Goal: Book appointment/travel/reservation

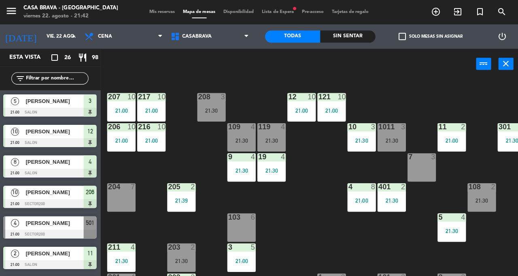
click at [404, 131] on div "1011 3 21:30" at bounding box center [391, 137] width 28 height 28
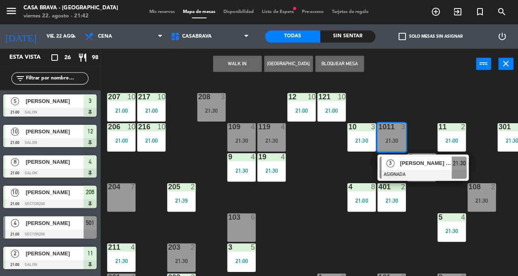
click at [425, 163] on span "[PERSON_NAME] [PERSON_NAME]" at bounding box center [426, 162] width 52 height 9
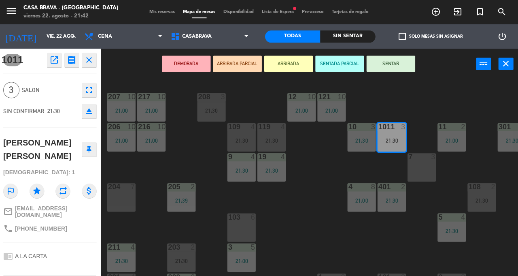
click at [404, 62] on button "SENTAR" at bounding box center [390, 63] width 49 height 16
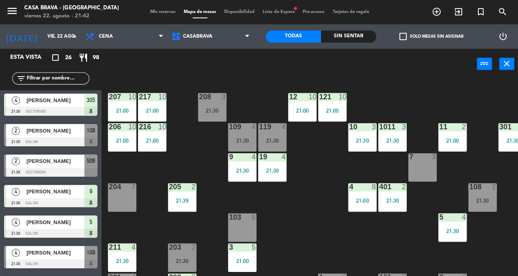
scroll to position [456, 0]
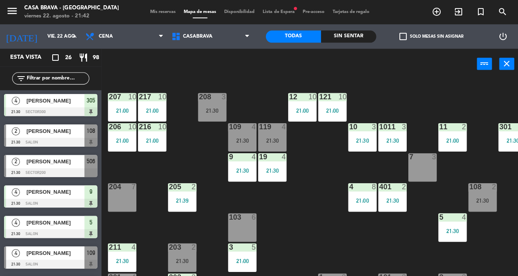
click at [42, 161] on span "[PERSON_NAME]" at bounding box center [55, 161] width 58 height 9
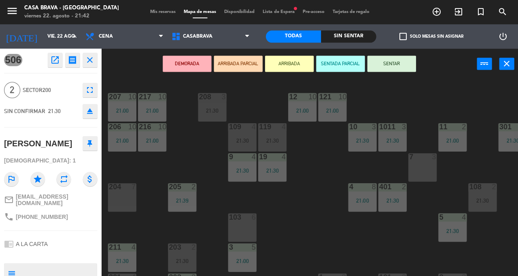
click at [401, 64] on button "SENTAR" at bounding box center [390, 63] width 49 height 16
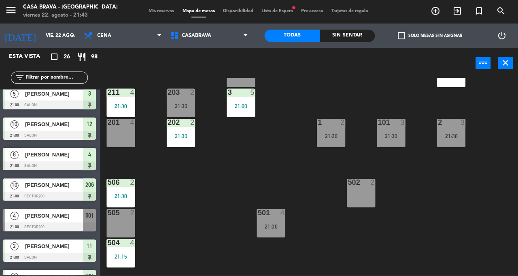
scroll to position [154, 0]
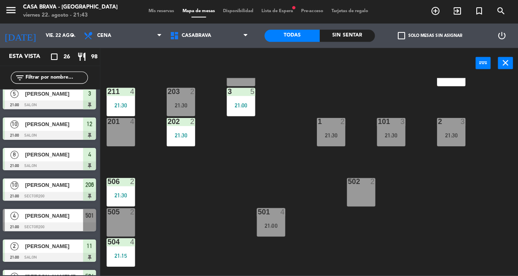
click at [122, 201] on div "506 2 21:30" at bounding box center [122, 192] width 28 height 28
click at [247, 177] on div "207 10 21:00 208 3 21:30 217 10 21:00 12 10 21:00 121 10 21:00 304 5 206 10 21:…" at bounding box center [312, 177] width 412 height 197
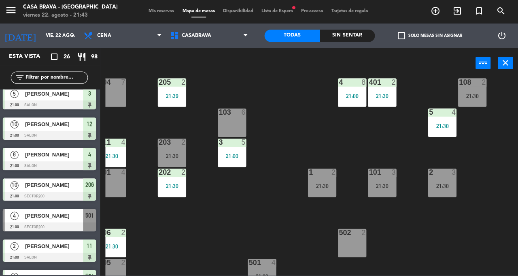
scroll to position [104, 9]
click at [177, 90] on div "205 2 21:39" at bounding box center [173, 93] width 28 height 28
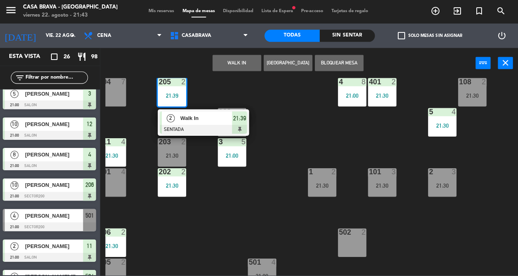
click at [276, 203] on div "207 10 21:00 208 3 21:30 217 10 21:00 12 10 21:00 121 10 21:00 304 5 206 10 21:…" at bounding box center [312, 177] width 412 height 197
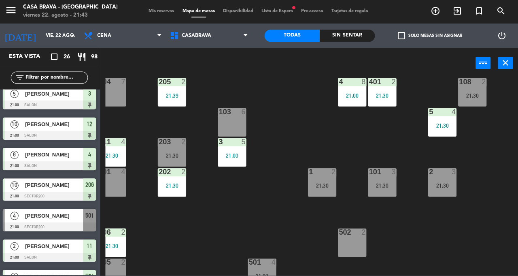
click at [174, 155] on div "21:30" at bounding box center [173, 156] width 28 height 6
click at [260, 226] on div "207 10 21:00 208 3 21:30 217 10 21:00 12 10 21:00 121 10 21:00 304 5 206 10 21:…" at bounding box center [312, 177] width 412 height 197
click at [178, 160] on div "203 2 21:30" at bounding box center [173, 152] width 28 height 28
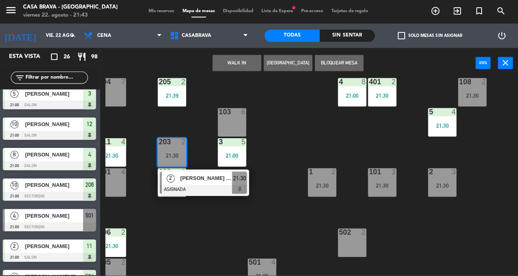
click at [228, 236] on div "207 10 21:00 208 3 21:30 217 10 21:00 12 10 21:00 121 10 21:00 304 5 206 10 21:…" at bounding box center [312, 177] width 412 height 197
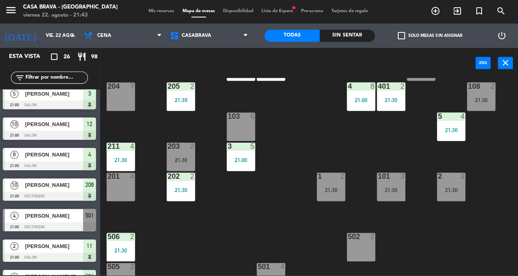
scroll to position [100, 0]
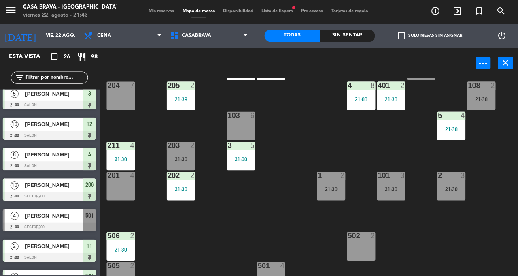
click at [130, 164] on div "211 4 21:30" at bounding box center [122, 156] width 28 height 28
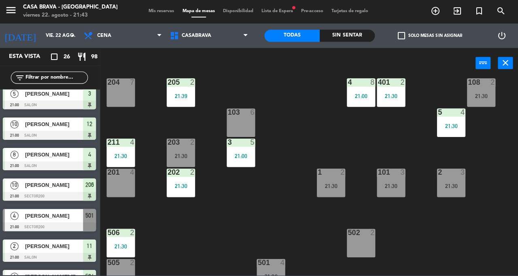
scroll to position [105, 0]
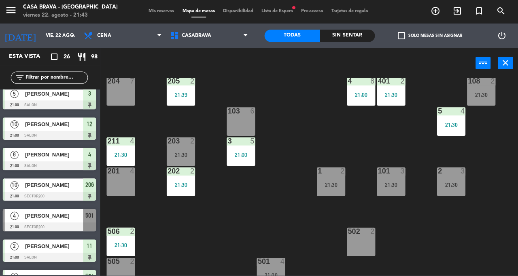
click at [130, 160] on div "211 4 21:30" at bounding box center [122, 152] width 28 height 28
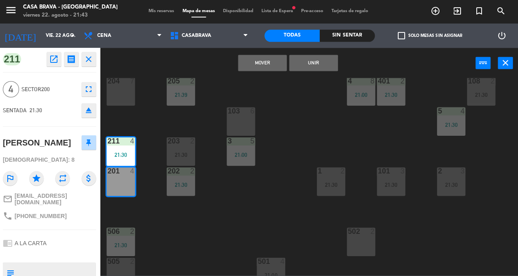
click at [272, 61] on button "Mover" at bounding box center [263, 63] width 49 height 16
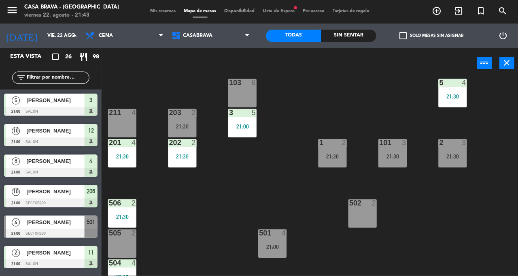
scroll to position [135, 0]
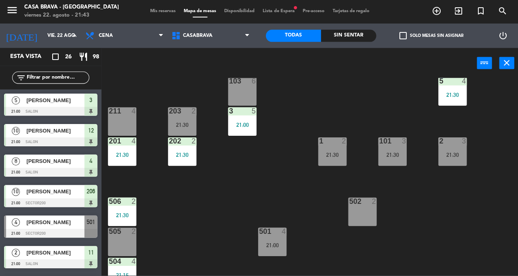
click at [181, 151] on div "202 2 21:30" at bounding box center [182, 152] width 28 height 28
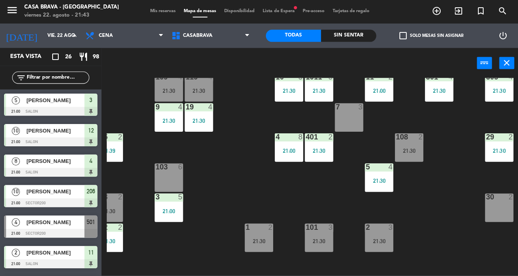
scroll to position [45, 73]
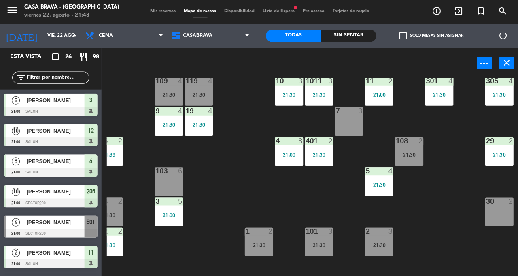
click at [410, 151] on div "108 2 21:30" at bounding box center [408, 152] width 28 height 28
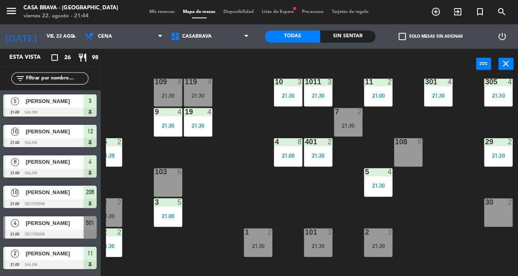
scroll to position [0, 0]
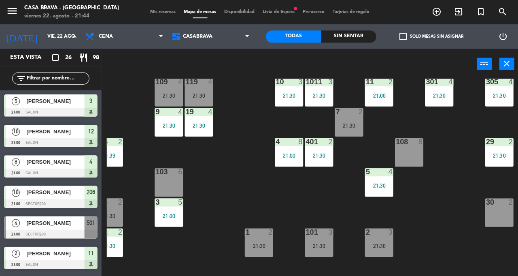
click at [500, 148] on div "29 2 21:30" at bounding box center [498, 152] width 28 height 28
click at [434, 208] on div "207 10 21:00 208 3 21:30 217 10 21:00 12 10 21:00 121 10 21:00 304 5 206 10 21:…" at bounding box center [312, 177] width 412 height 197
click at [493, 150] on div "29 2 21:30" at bounding box center [498, 152] width 28 height 28
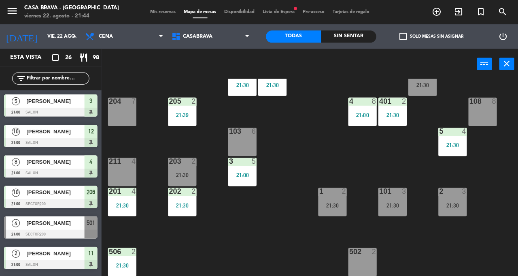
scroll to position [73, 0]
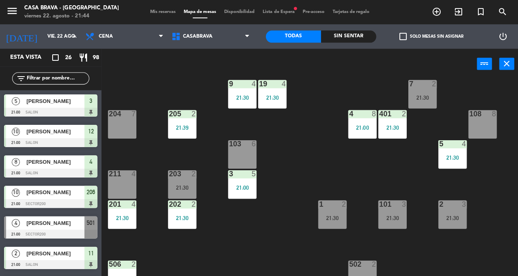
click at [178, 131] on div "205 2 21:39" at bounding box center [182, 124] width 28 height 28
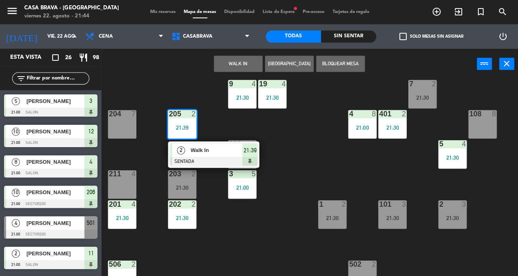
click at [313, 140] on div "207 10 21:00 208 3 21:30 217 10 21:00 12 10 21:00 121 10 21:00 304 5 206 10 21:…" at bounding box center [312, 177] width 412 height 197
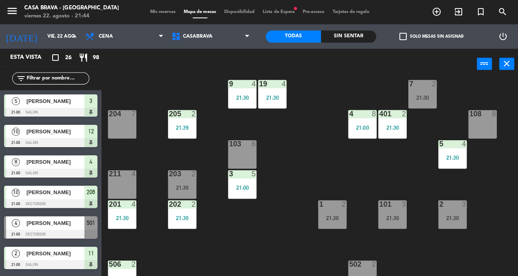
click at [393, 136] on div "401 2 21:30" at bounding box center [391, 124] width 28 height 28
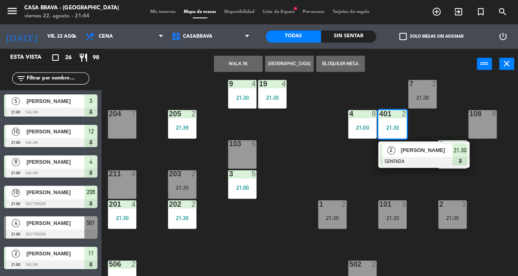
click at [358, 181] on div "207 10 21:00 208 3 21:30 217 10 21:00 12 10 21:00 121 10 21:00 304 5 206 10 21:…" at bounding box center [312, 177] width 412 height 197
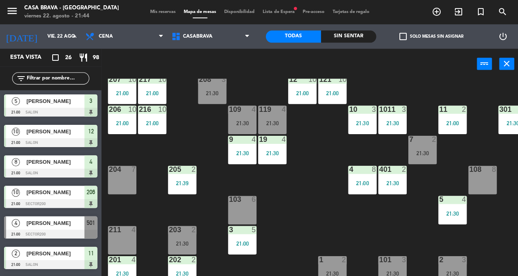
scroll to position [16, 0]
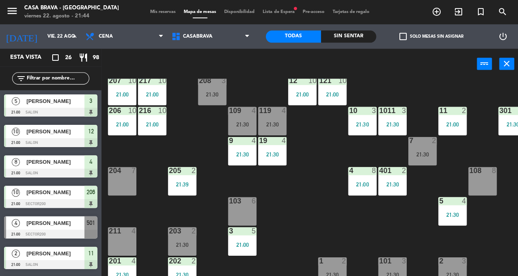
click at [276, 155] on div "21:30" at bounding box center [271, 154] width 28 height 6
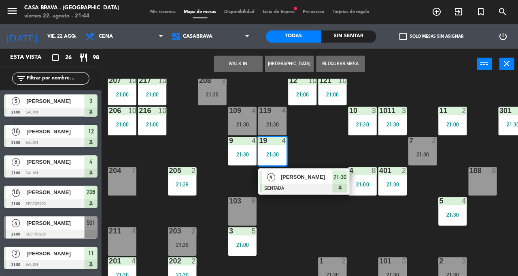
click at [330, 232] on div "207 10 21:00 208 3 21:30 217 10 21:00 12 10 21:00 121 10 21:00 304 5 206 10 21:…" at bounding box center [312, 177] width 412 height 197
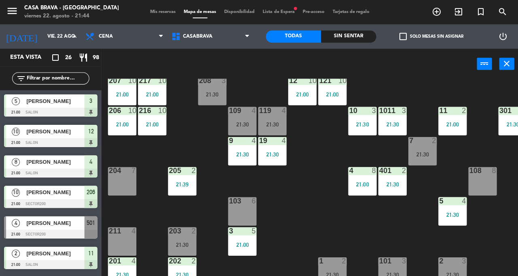
click at [282, 153] on div "21:30" at bounding box center [271, 154] width 28 height 6
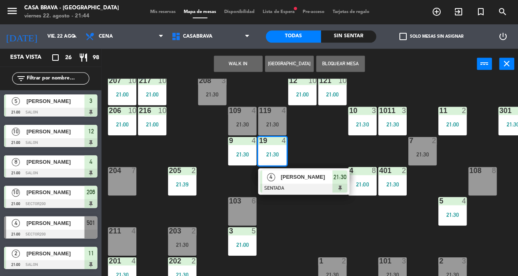
click at [307, 226] on div "207 10 21:00 208 3 21:30 217 10 21:00 12 10 21:00 121 10 21:00 304 5 206 10 21:…" at bounding box center [312, 177] width 412 height 197
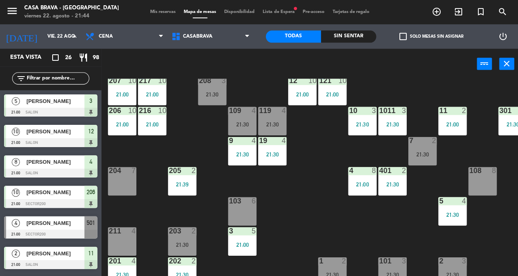
click at [364, 118] on div "10 3 21:30" at bounding box center [361, 120] width 28 height 28
click at [318, 226] on div "207 10 21:00 208 3 21:30 217 10 21:00 12 10 21:00 121 10 21:00 304 5 206 10 21:…" at bounding box center [312, 177] width 412 height 197
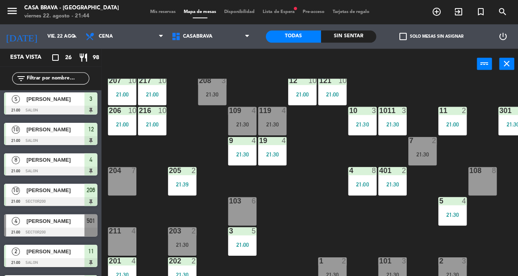
scroll to position [6, 0]
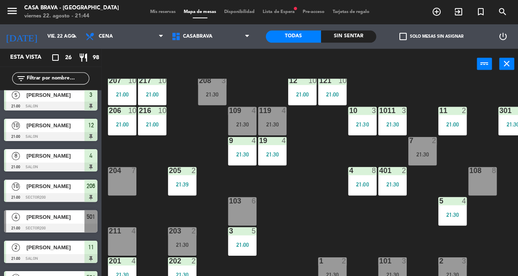
click at [65, 161] on div "[PERSON_NAME]" at bounding box center [55, 155] width 59 height 13
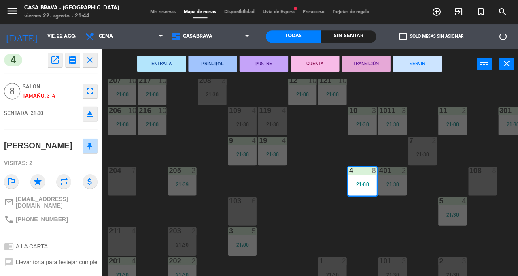
click at [286, 225] on div "207 10 21:00 208 3 21:30 217 10 21:00 12 10 21:00 121 10 21:00 304 5 206 10 21:…" at bounding box center [312, 177] width 412 height 197
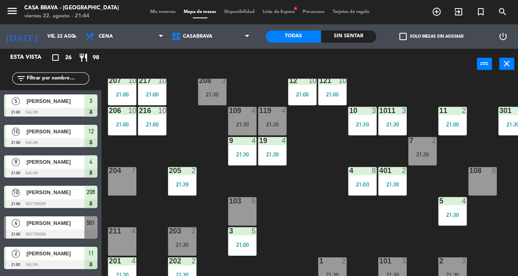
click at [362, 185] on div "21:00" at bounding box center [361, 184] width 28 height 6
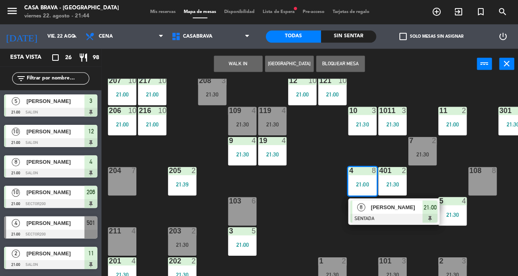
click at [349, 257] on div "2" at bounding box center [344, 259] width 13 height 7
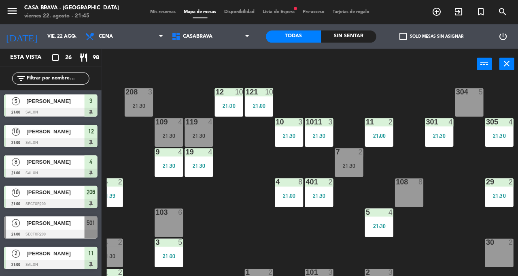
scroll to position [0, 73]
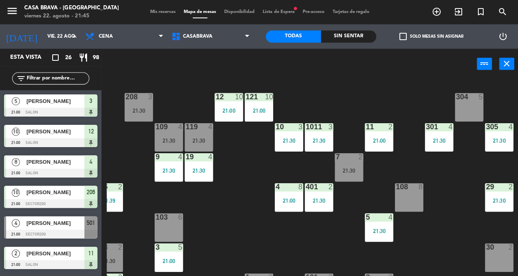
click at [500, 139] on div "21:30" at bounding box center [498, 140] width 28 height 6
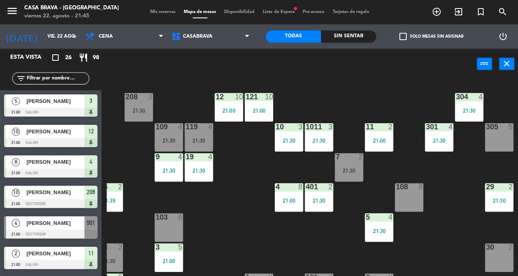
scroll to position [275, 0]
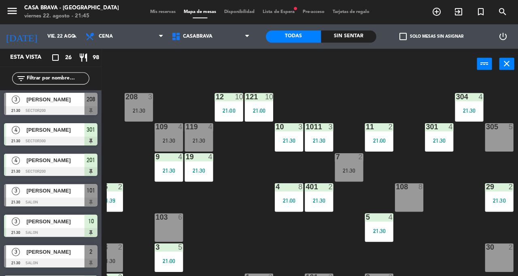
click at [455, 241] on div "207 10 21:00 208 3 21:30 217 10 21:00 12 10 21:00 121 10 21:00 304 4 21:30 206 …" at bounding box center [312, 177] width 412 height 197
click at [452, 182] on div "207 10 21:00 208 3 21:30 217 10 21:00 12 10 21:00 121 10 21:00 304 4 21:30 206 …" at bounding box center [312, 177] width 412 height 197
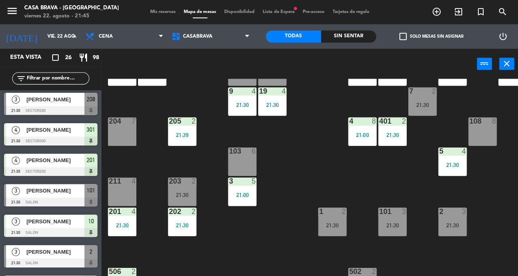
scroll to position [70, 0]
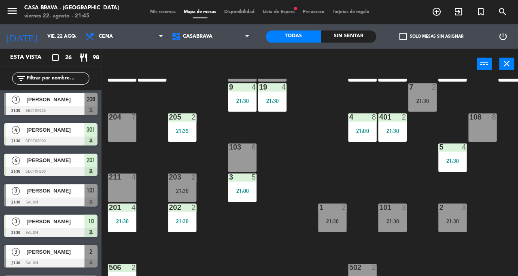
click at [191, 130] on div "21:39" at bounding box center [182, 131] width 28 height 6
click at [338, 191] on div "207 10 21:00 208 3 21:30 217 10 21:00 12 10 21:00 121 10 21:00 304 4 21:30 206 …" at bounding box center [312, 177] width 412 height 197
click at [189, 189] on div "21:30" at bounding box center [182, 190] width 28 height 6
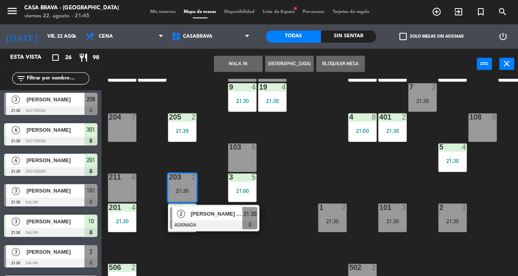
click at [279, 245] on div "207 10 21:00 208 3 21:30 217 10 21:00 12 10 21:00 121 10 21:00 304 4 21:30 206 …" at bounding box center [312, 177] width 412 height 197
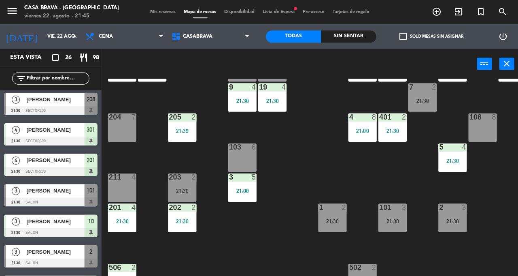
click at [185, 215] on div "202 2 21:30" at bounding box center [182, 217] width 28 height 28
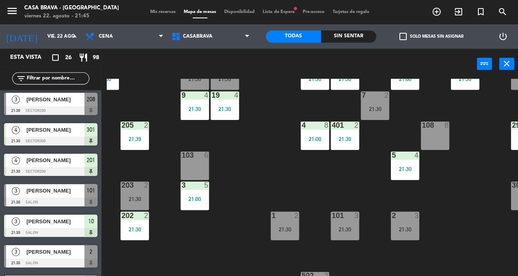
scroll to position [63, 47]
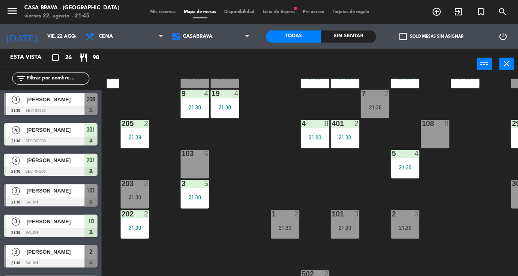
click at [127, 230] on div "202 2 21:30" at bounding box center [134, 223] width 28 height 28
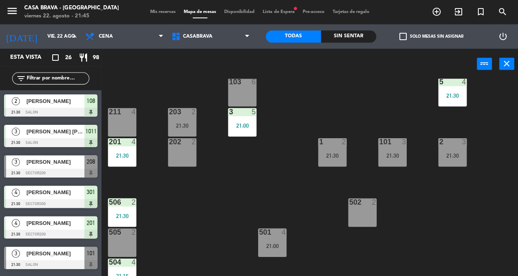
scroll to position [125, 0]
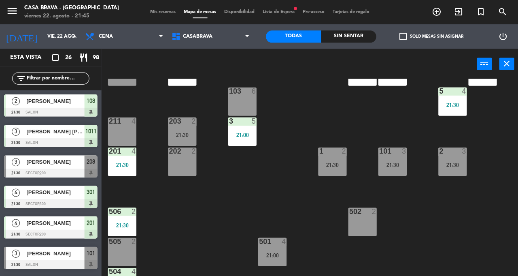
click at [336, 157] on div "1 2 21:30" at bounding box center [331, 161] width 28 height 28
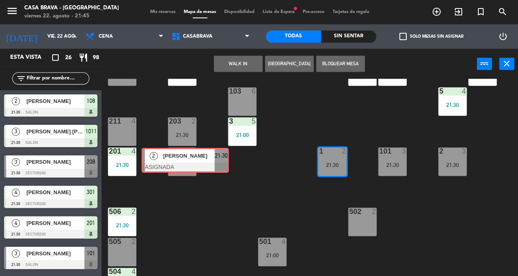
scroll to position [518, 0]
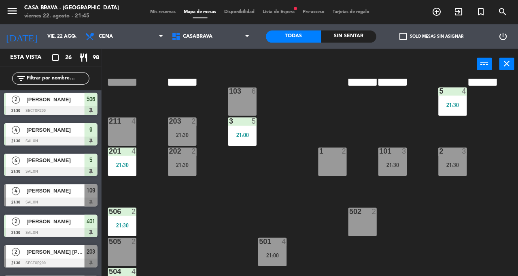
click at [130, 216] on div "506 2 21:30" at bounding box center [122, 221] width 28 height 28
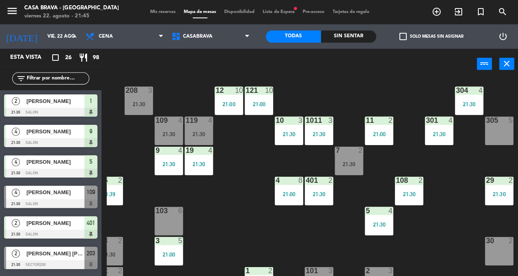
scroll to position [10, 73]
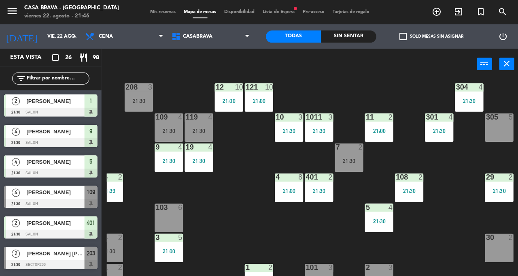
click at [434, 136] on div "301 4 21:30" at bounding box center [438, 127] width 28 height 28
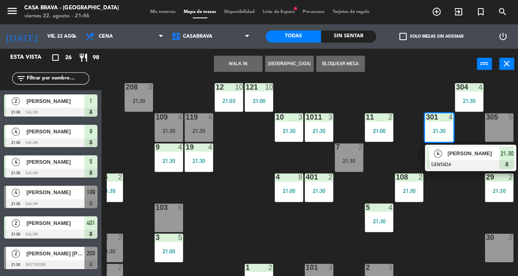
click at [456, 228] on div "207 10 21:00 208 3 21:30 217 10 21:00 12 10 21:00 121 10 21:00 304 4 21:30 206 …" at bounding box center [312, 177] width 412 height 197
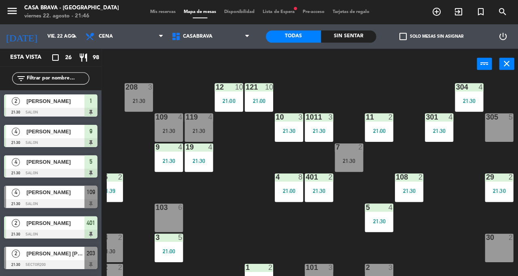
click at [474, 106] on div "304 4 21:30" at bounding box center [468, 97] width 28 height 28
click at [447, 242] on div "207 10 21:00 208 3 21:30 217 10 21:00 12 10 21:00 121 10 21:00 304 4 21:30 206 …" at bounding box center [312, 177] width 412 height 197
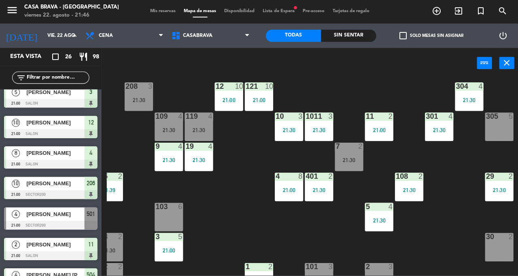
scroll to position [0, 0]
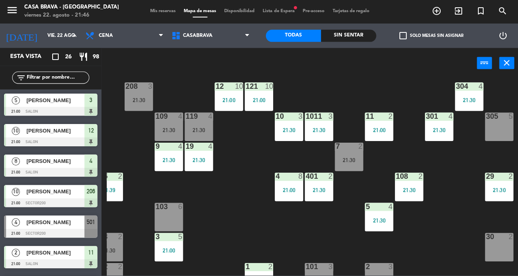
click at [16, 233] on div at bounding box center [50, 233] width 93 height 9
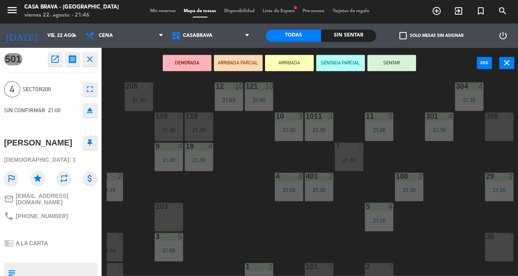
click at [453, 238] on div "207 10 21:00 208 3 21:30 217 10 21:00 12 10 21:00 121 10 21:00 304 4 21:30 206 …" at bounding box center [312, 177] width 412 height 197
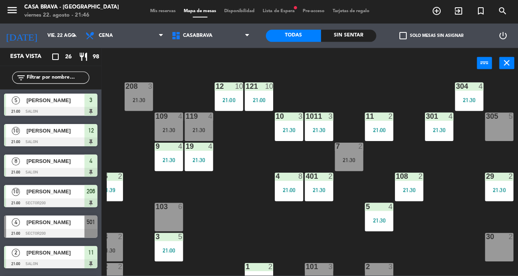
scroll to position [0, 73]
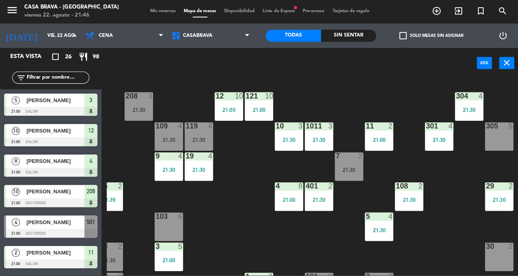
click at [258, 111] on div "21:00" at bounding box center [258, 110] width 28 height 6
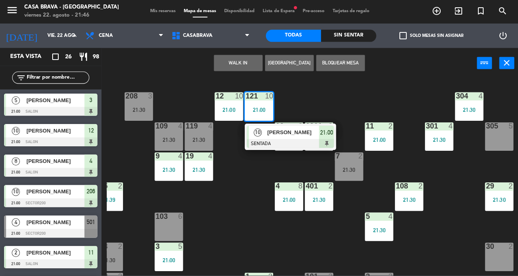
click at [228, 234] on div "207 10 21:00 208 3 21:30 217 10 21:00 12 10 21:00 121 10 21:00 10 [PERSON_NAME]…" at bounding box center [312, 177] width 412 height 197
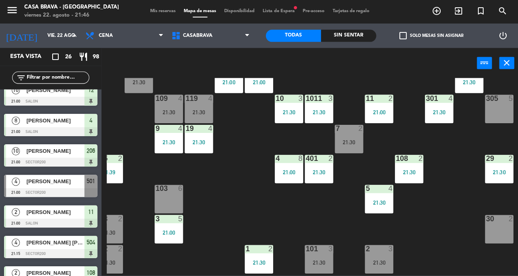
scroll to position [45, 0]
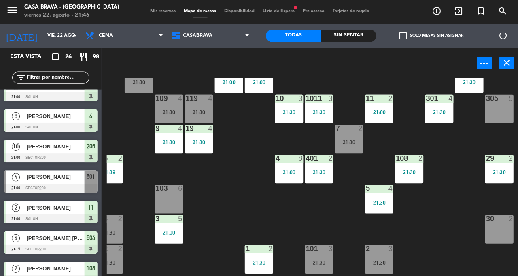
click at [43, 240] on span "[PERSON_NAME] [PERSON_NAME]" at bounding box center [55, 238] width 58 height 9
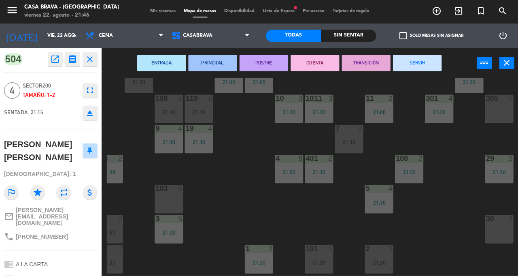
click at [438, 225] on div "207 10 21:00 208 3 21:30 217 10 21:00 12 10 21:00 121 10 21:00 304 4 21:30 206 …" at bounding box center [312, 177] width 412 height 197
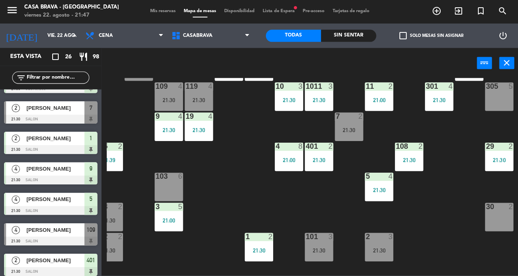
scroll to position [479, 0]
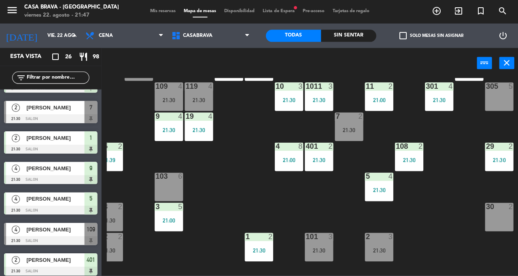
click at [49, 228] on span "[PERSON_NAME]" at bounding box center [55, 229] width 58 height 9
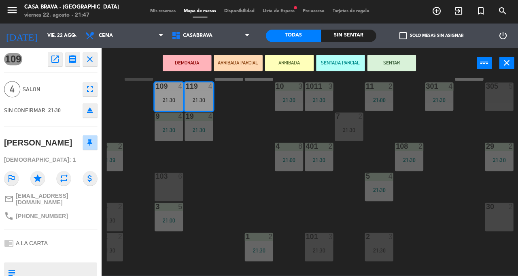
click at [399, 64] on button "SENTAR" at bounding box center [390, 63] width 49 height 16
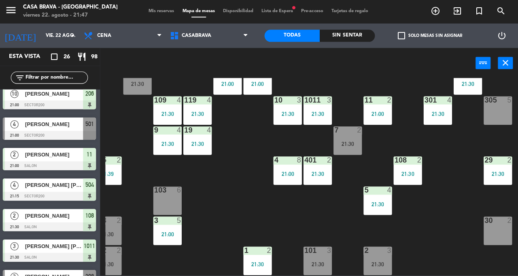
scroll to position [26, 73]
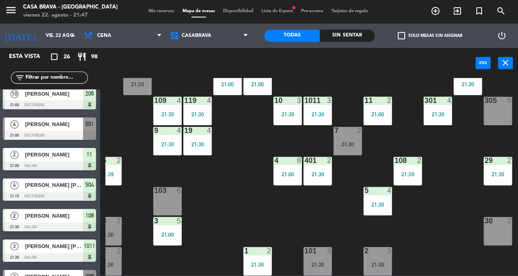
click at [502, 174] on div "21:30" at bounding box center [498, 175] width 28 height 6
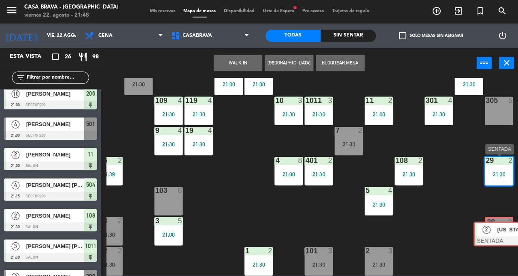
scroll to position [548, 0]
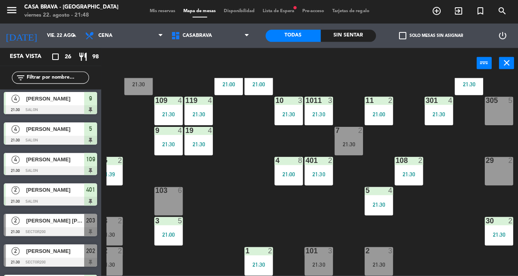
click at [353, 148] on div "7 2 21:30" at bounding box center [348, 141] width 28 height 28
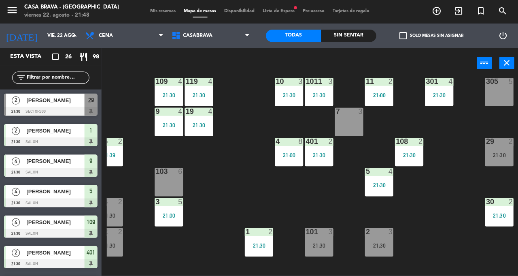
scroll to position [45, 73]
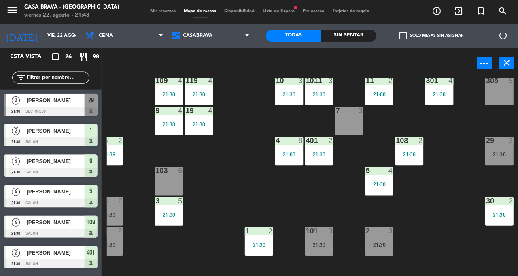
click at [415, 152] on div "21:30" at bounding box center [408, 155] width 28 height 6
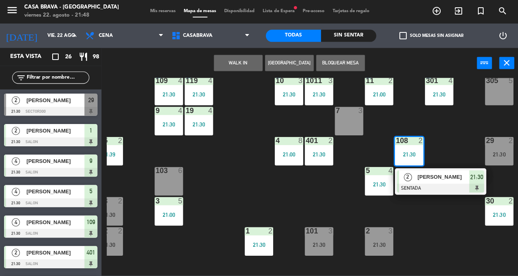
click at [434, 233] on div "207 10 21:00 208 3 21:30 217 10 21:00 12 10 21:00 121 10 21:00 304 4 21:30 206 …" at bounding box center [312, 177] width 412 height 197
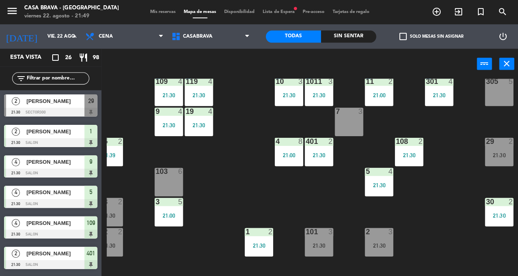
click at [382, 242] on div "21:30" at bounding box center [378, 245] width 28 height 6
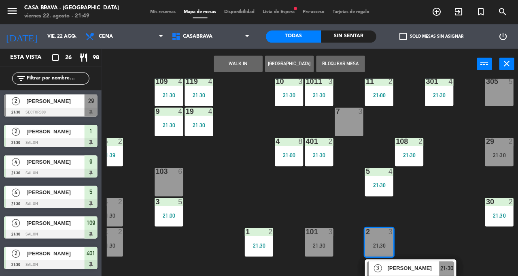
click at [495, 213] on div "21:30" at bounding box center [498, 215] width 28 height 6
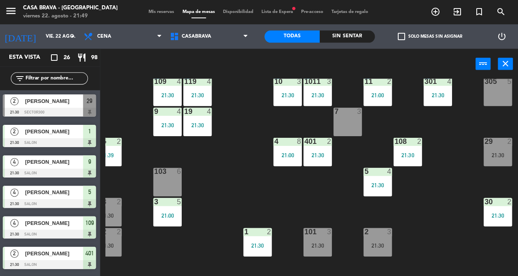
scroll to position [0, 0]
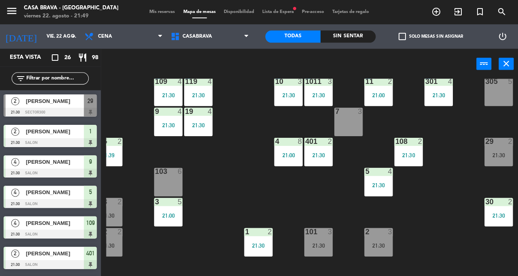
click at [495, 213] on div "21:30" at bounding box center [498, 215] width 28 height 6
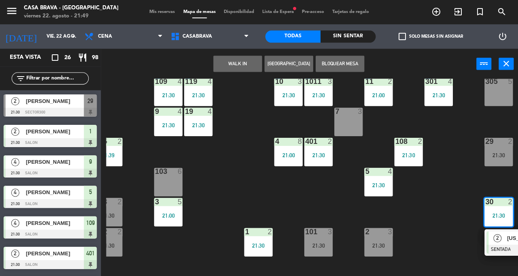
click at [425, 215] on div "207 10 21:00 208 3 21:30 217 10 21:00 12 10 21:00 121 10 21:00 304 4 21:30 206 …" at bounding box center [312, 177] width 412 height 197
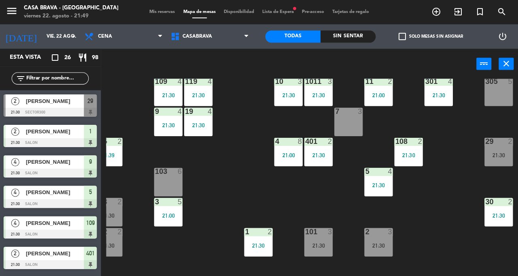
click at [384, 234] on div "2 3" at bounding box center [378, 231] width 28 height 8
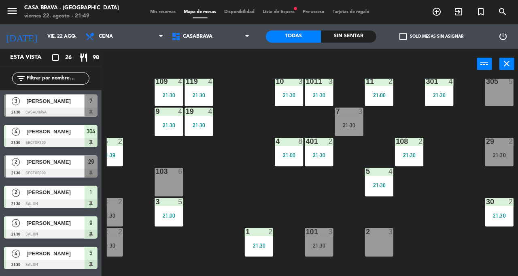
click at [497, 215] on div "21:30" at bounding box center [498, 215] width 28 height 6
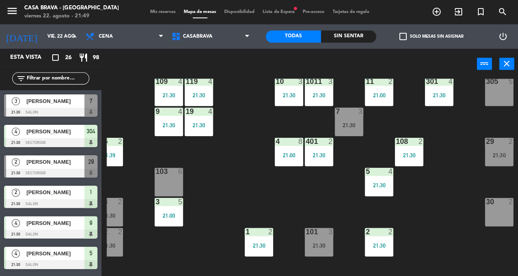
scroll to position [45, 73]
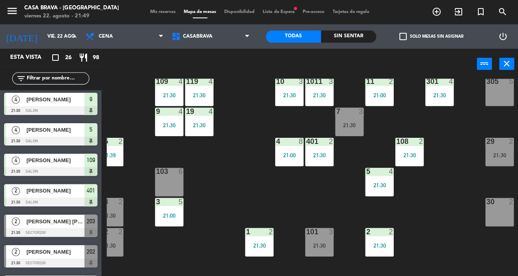
click at [445, 237] on div "207 10 21:00 208 3 21:30 217 10 21:00 12 10 21:00 121 10 21:00 304 4 21:30 206 …" at bounding box center [312, 177] width 412 height 197
click at [383, 187] on div "21:30" at bounding box center [378, 185] width 28 height 6
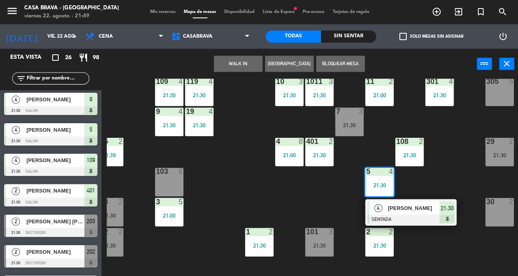
click at [330, 204] on div "207 10 21:00 208 3 21:30 217 10 21:00 12 10 21:00 121 10 21:00 304 4 21:30 206 …" at bounding box center [312, 177] width 412 height 197
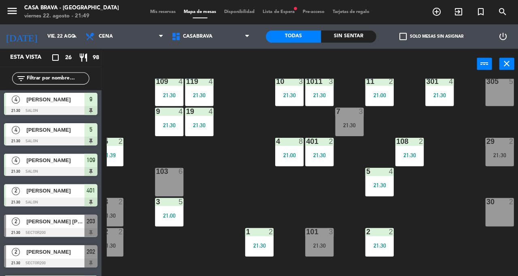
click at [322, 155] on div "21:30" at bounding box center [318, 155] width 28 height 6
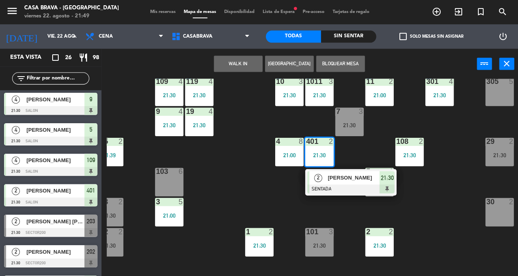
click at [325, 228] on div "3" at bounding box center [331, 230] width 13 height 7
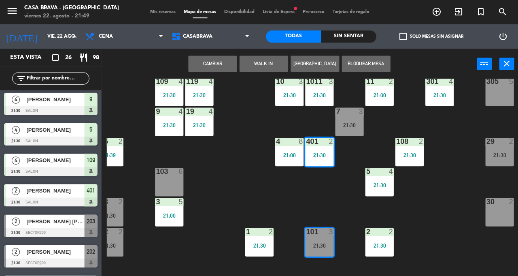
click at [288, 159] on div "4 8 21:00" at bounding box center [288, 151] width 28 height 28
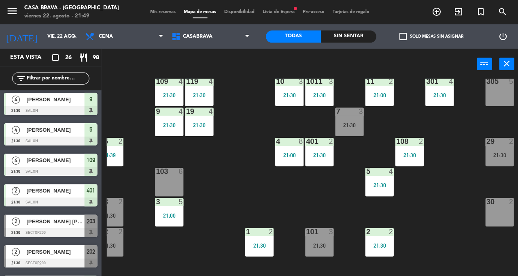
click at [349, 200] on div "207 10 21:00 208 3 21:30 217 10 21:00 12 10 21:00 121 10 21:00 304 4 21:30 206 …" at bounding box center [312, 177] width 412 height 197
click at [291, 142] on div at bounding box center [288, 140] width 13 height 7
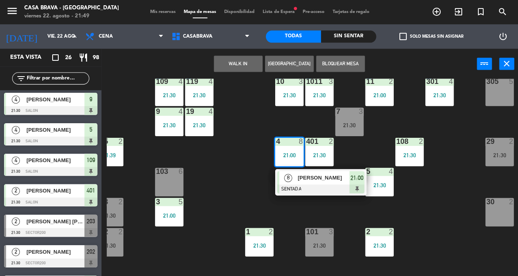
click at [343, 211] on div "207 10 21:00 208 3 21:30 217 10 21:00 12 10 21:00 121 10 21:00 304 4 21:30 206 …" at bounding box center [312, 177] width 412 height 197
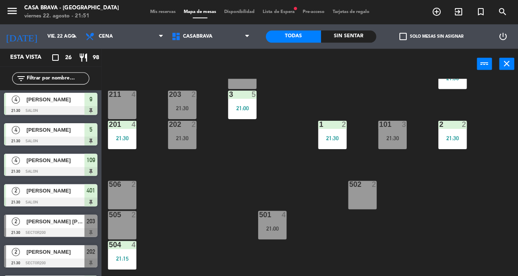
scroll to position [147, 0]
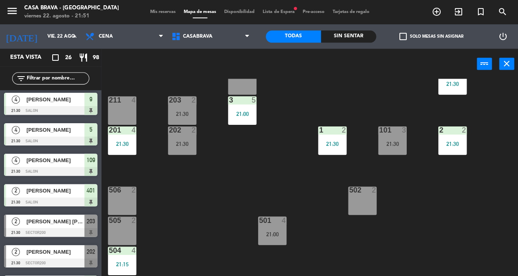
click at [187, 111] on div "21:30" at bounding box center [182, 114] width 28 height 6
click at [248, 175] on div "207 10 21:00 208 3 21:30 217 10 21:00 12 10 21:00 121 10 21:00 304 4 21:30 206 …" at bounding box center [312, 177] width 412 height 197
click at [182, 110] on div "203 2" at bounding box center [182, 110] width 28 height 28
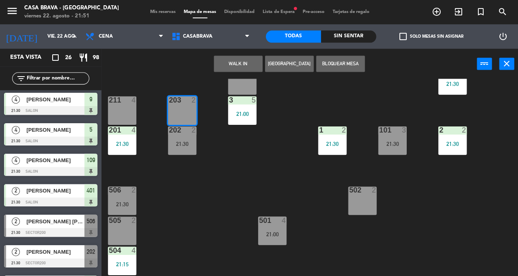
click at [248, 65] on button "WALK IN" at bounding box center [237, 63] width 49 height 16
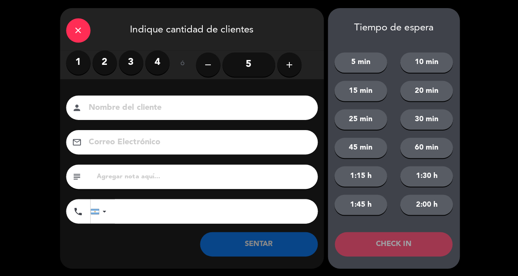
click at [105, 64] on label "2" at bounding box center [104, 62] width 24 height 24
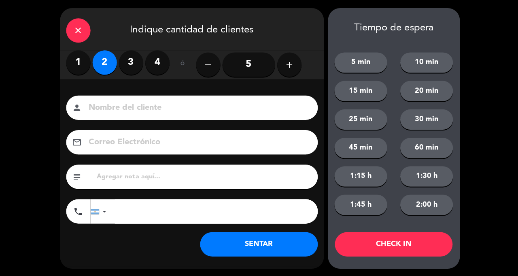
click at [265, 247] on button "SENTAR" at bounding box center [258, 243] width 117 height 24
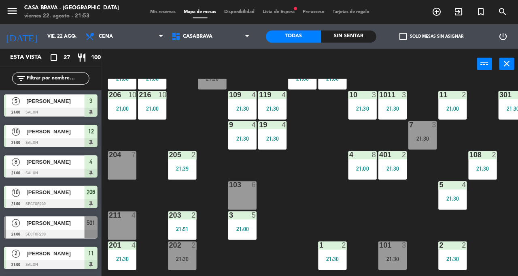
scroll to position [33, 0]
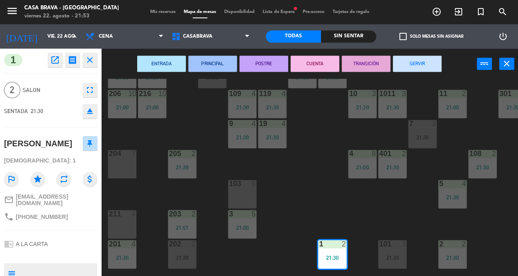
click at [315, 175] on div "207 10 21:00 208 3 21:30 217 10 21:00 12 10 21:00 121 10 21:00 304 4 21:30 206 …" at bounding box center [312, 177] width 412 height 197
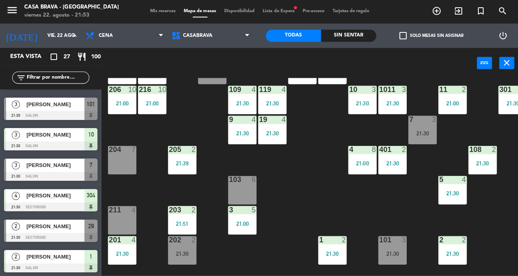
scroll to position [362, 0]
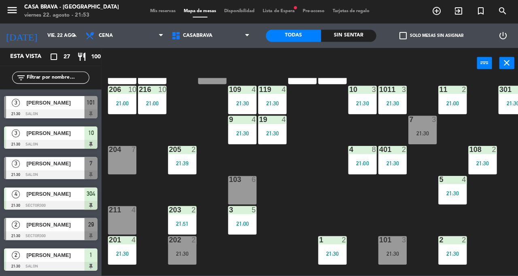
click at [59, 198] on span "[PERSON_NAME]" at bounding box center [55, 194] width 58 height 9
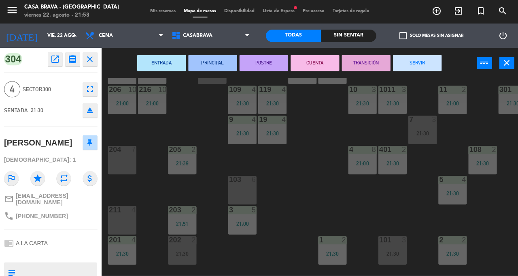
click at [325, 185] on div "207 10 21:00 208 3 21:30 217 10 21:00 12 10 21:00 121 10 21:00 304 4 21:30 206 …" at bounding box center [312, 177] width 412 height 197
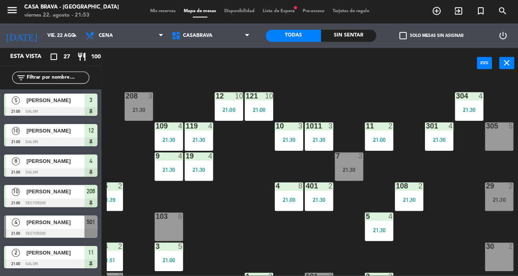
scroll to position [2, 73]
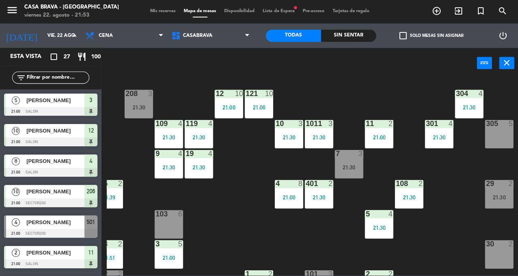
click at [461, 107] on div "21:30" at bounding box center [468, 108] width 28 height 6
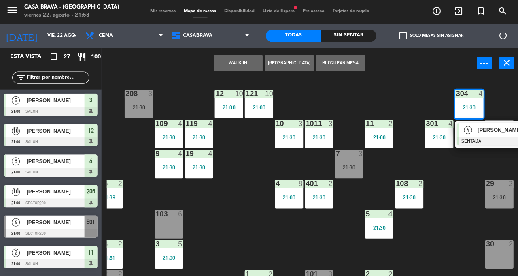
click at [455, 232] on div "207 10 21:00 208 3 21:30 217 10 21:00 12 10 21:00 121 10 21:00 304 4 21:30 4 [P…" at bounding box center [312, 177] width 412 height 197
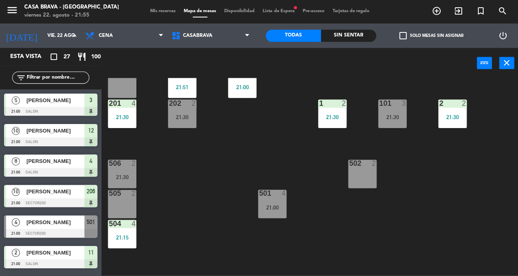
scroll to position [169, 0]
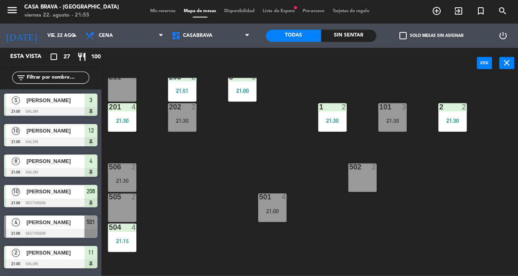
click at [185, 119] on div "21:30" at bounding box center [182, 121] width 28 height 6
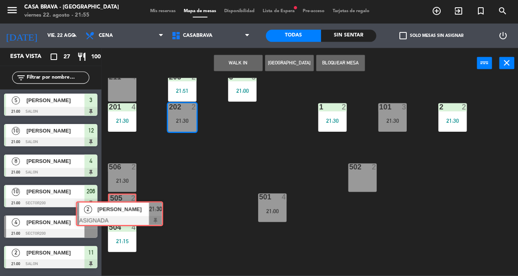
scroll to position [544, 0]
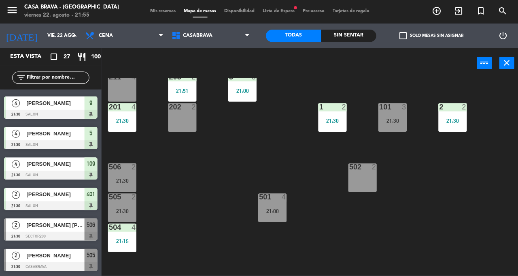
click at [188, 119] on div "202 2" at bounding box center [182, 118] width 28 height 28
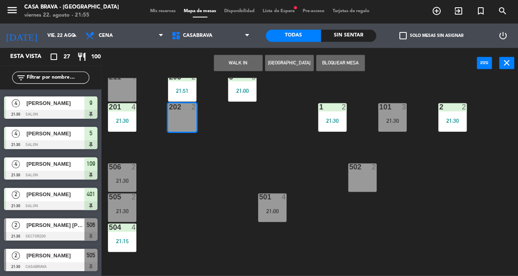
click at [239, 62] on button "WALK IN" at bounding box center [237, 63] width 49 height 16
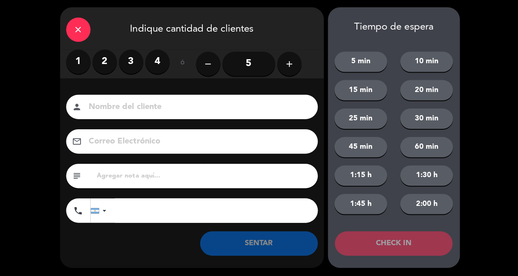
scroll to position [0, 0]
click at [106, 59] on label "2" at bounding box center [104, 62] width 24 height 24
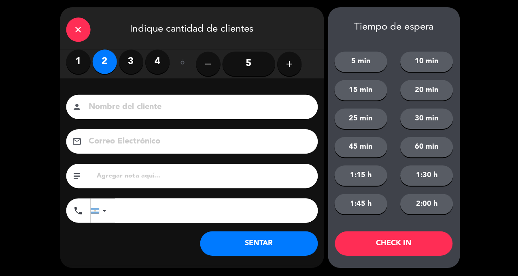
click at [272, 243] on button "SENTAR" at bounding box center [258, 243] width 117 height 24
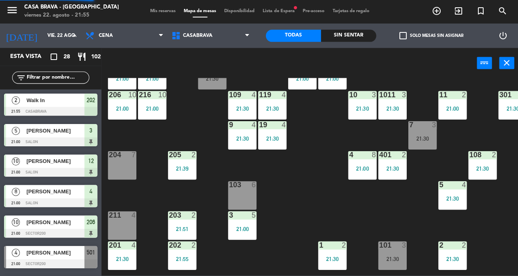
scroll to position [30, 0]
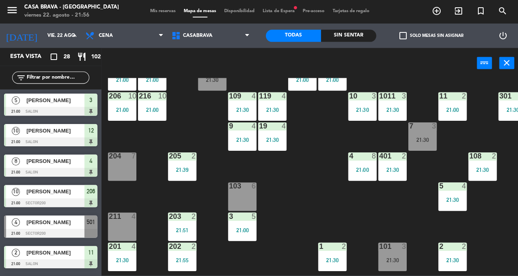
click at [338, 218] on div "207 10 21:00 208 3 21:30 217 10 21:00 12 10 21:00 121 10 21:00 304 4 21:30 206 …" at bounding box center [312, 177] width 412 height 197
click at [368, 172] on div "21:00" at bounding box center [361, 170] width 28 height 6
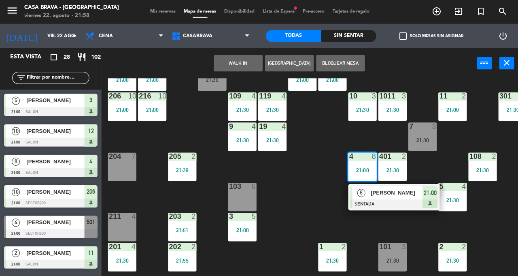
scroll to position [0, 0]
click at [308, 207] on div "207 10 21:00 208 3 21:30 217 10 21:00 12 10 21:00 121 10 21:00 304 4 21:30 206 …" at bounding box center [312, 177] width 412 height 197
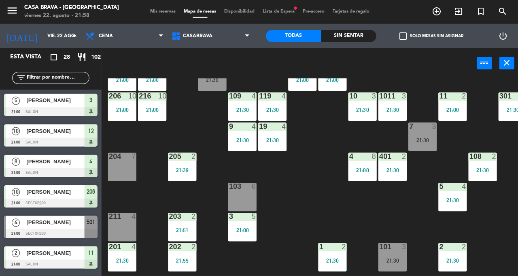
click at [424, 140] on div "21:30" at bounding box center [421, 140] width 28 height 6
click at [384, 224] on div "207 10 21:00 208 3 21:30 217 10 21:00 12 10 21:00 121 10 21:00 304 4 21:30 206 …" at bounding box center [312, 177] width 412 height 197
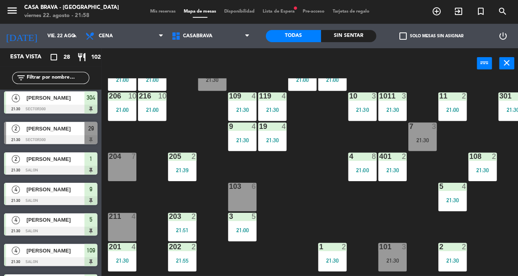
scroll to position [458, 0]
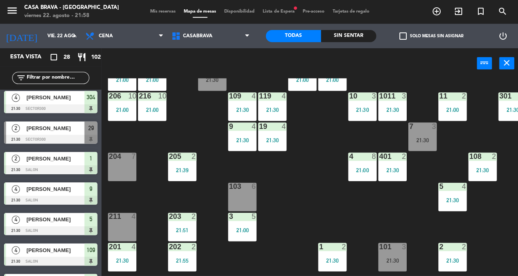
click at [70, 135] on div at bounding box center [50, 139] width 93 height 9
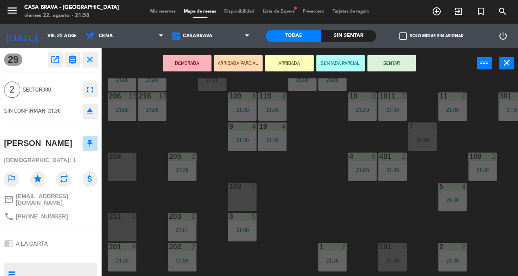
click at [395, 66] on button "SENTAR" at bounding box center [390, 63] width 49 height 16
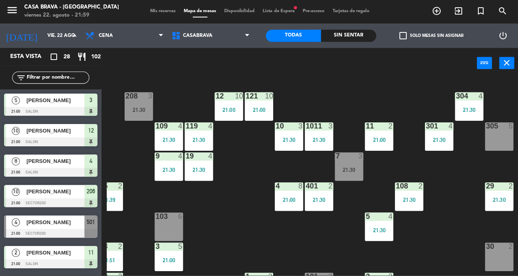
scroll to position [0, 72]
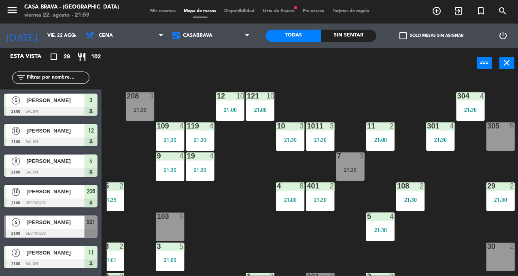
click at [501, 208] on div "29 2 21:30" at bounding box center [499, 197] width 28 height 28
click at [436, 243] on div "207 10 21:00 208 3 21:30 217 10 21:00 12 10 21:00 121 10 21:00 304 4 21:30 206 …" at bounding box center [312, 177] width 412 height 197
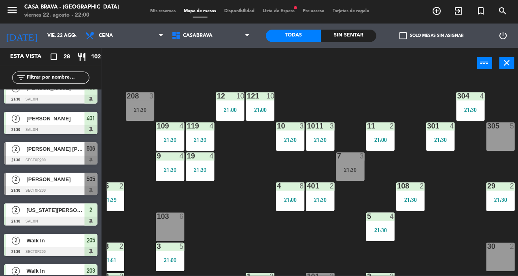
scroll to position [616, 0]
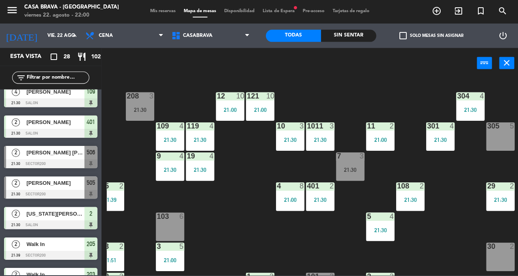
click at [43, 189] on div "[PERSON_NAME]" at bounding box center [55, 183] width 59 height 13
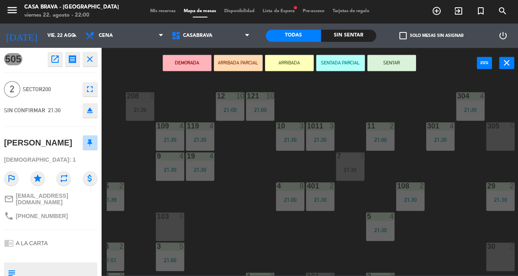
click at [453, 166] on div "207 10 21:00 208 3 21:30 217 10 21:00 12 10 21:00 121 10 21:00 304 4 21:30 206 …" at bounding box center [312, 177] width 412 height 197
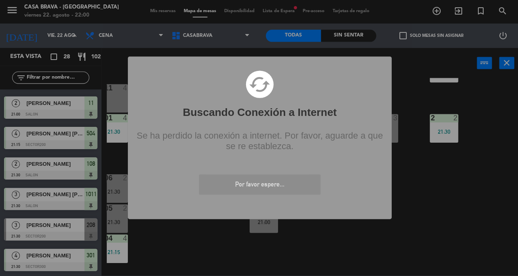
scroll to position [158, 0]
